Goal: Transaction & Acquisition: Book appointment/travel/reservation

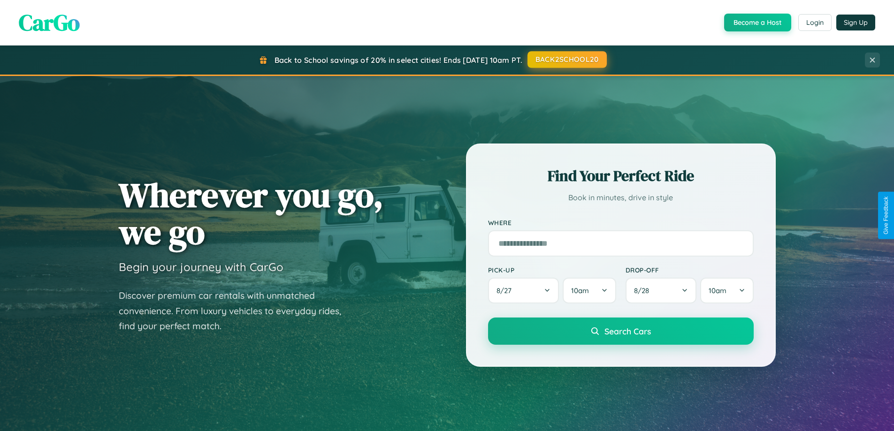
click at [566, 60] on button "BACK2SCHOOL20" at bounding box center [566, 59] width 79 height 17
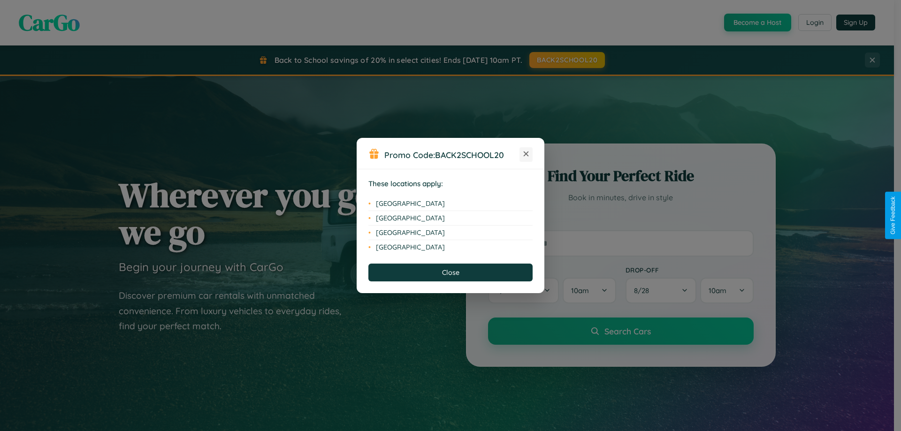
click at [526, 154] on icon at bounding box center [526, 154] width 5 height 5
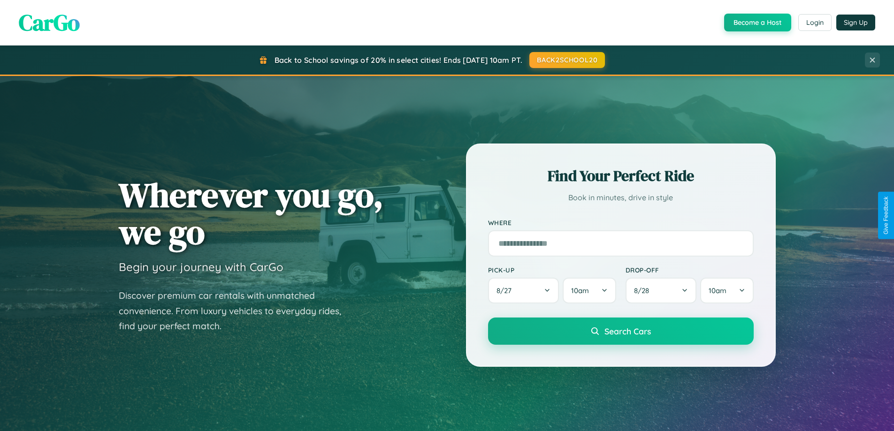
scroll to position [405, 0]
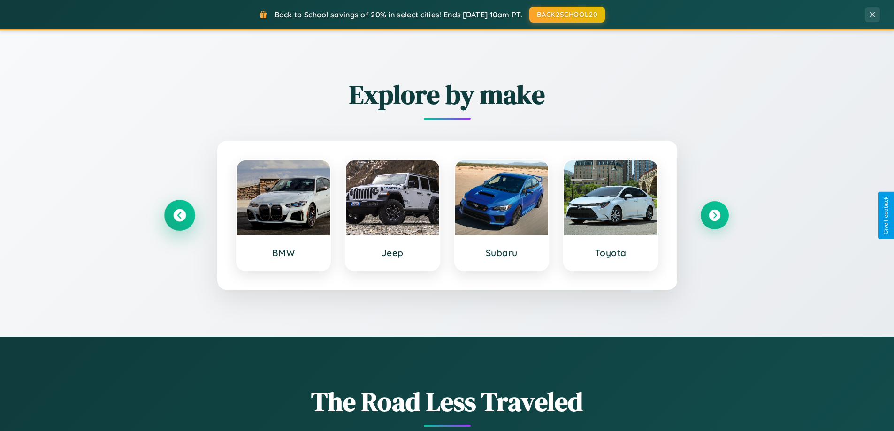
click at [179, 215] on icon at bounding box center [179, 215] width 13 height 13
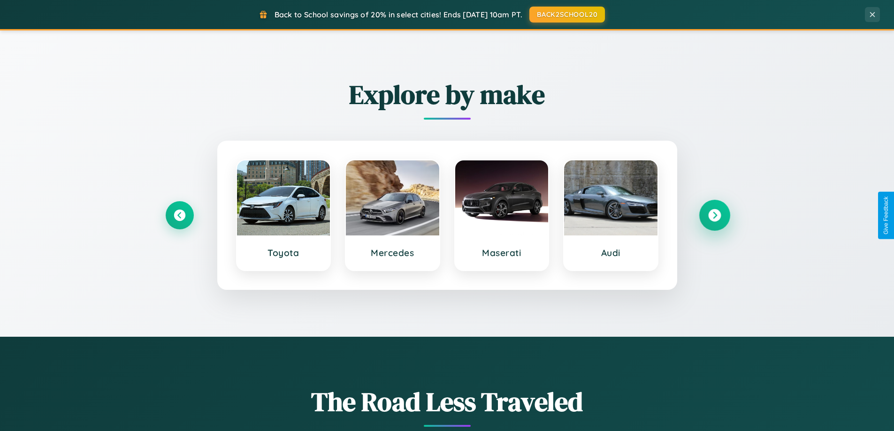
click at [714, 215] on icon at bounding box center [714, 215] width 13 height 13
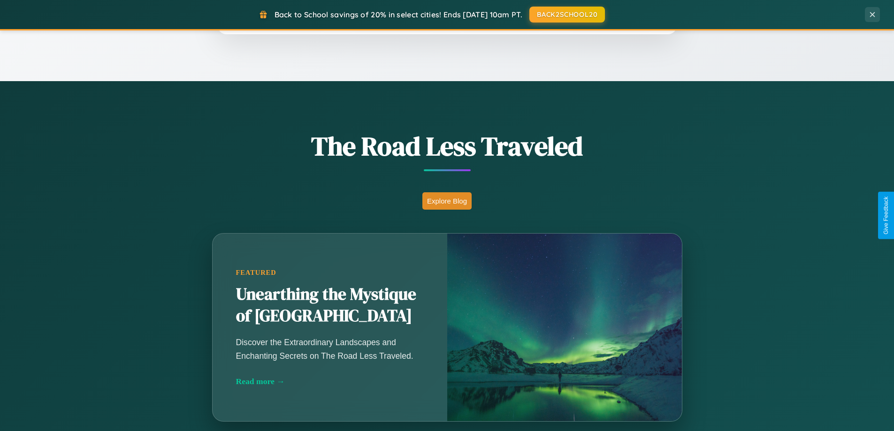
scroll to position [1508, 0]
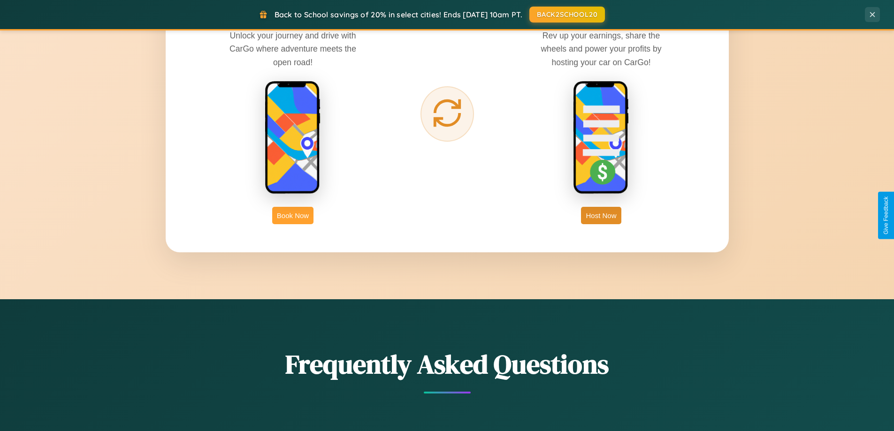
click at [293, 215] on button "Book Now" at bounding box center [292, 215] width 41 height 17
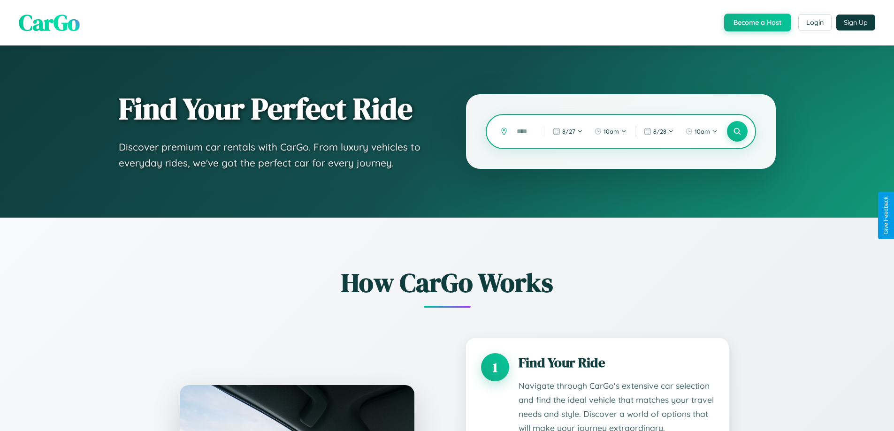
click at [523, 131] on input "text" at bounding box center [523, 131] width 23 height 16
type input "***"
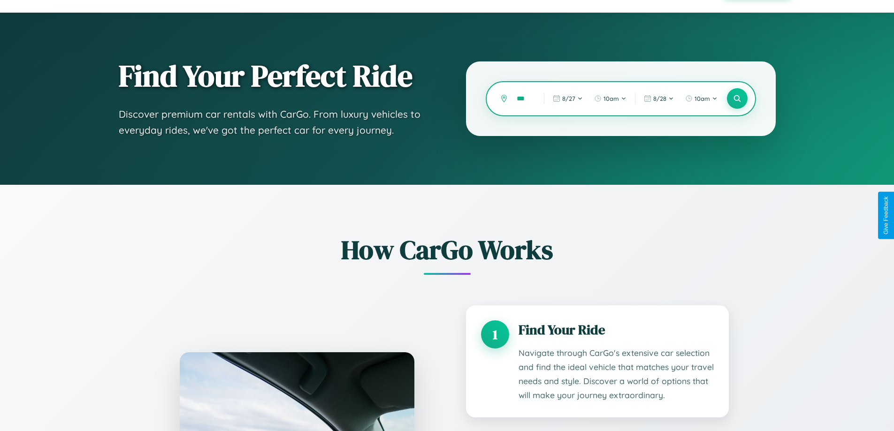
scroll to position [377, 0]
